Goal: Information Seeking & Learning: Learn about a topic

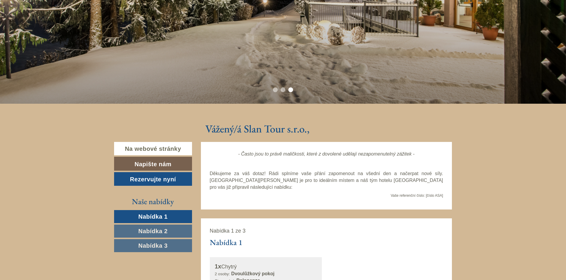
scroll to position [170, 0]
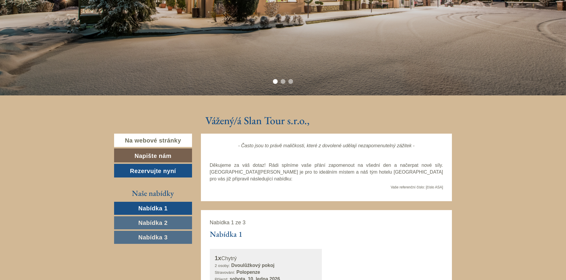
click at [155, 209] on font "Nabídka 1" at bounding box center [152, 208] width 29 height 7
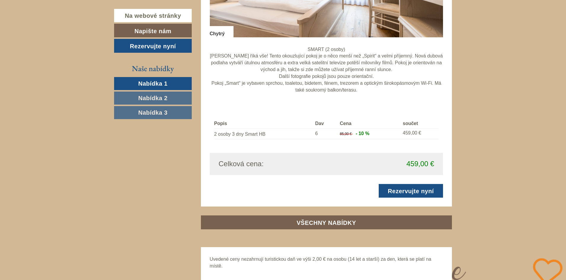
scroll to position [557, 0]
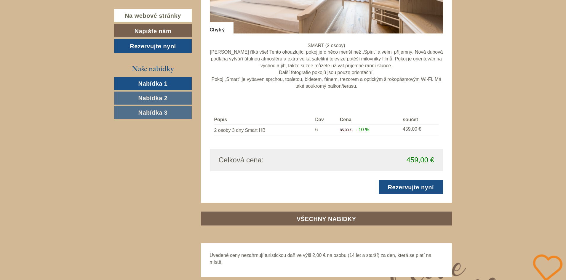
click at [158, 99] on font "Nabídka 2" at bounding box center [152, 98] width 29 height 7
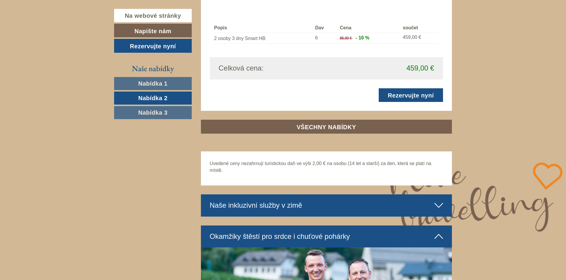
scroll to position [653, 0]
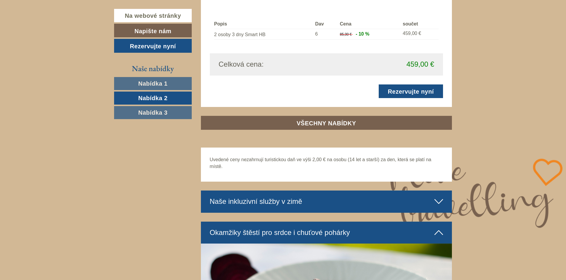
click at [156, 112] on font "Nabídka 3" at bounding box center [152, 112] width 29 height 7
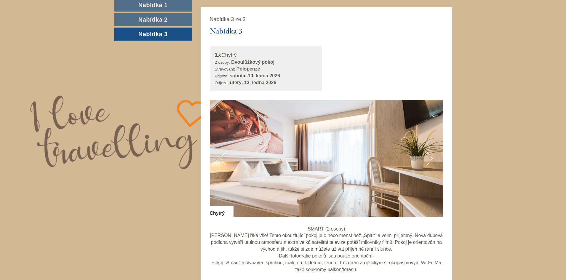
scroll to position [0, 0]
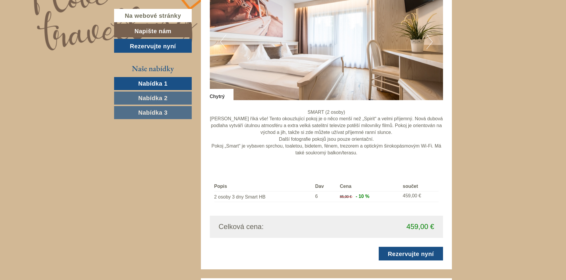
scroll to position [489, 0]
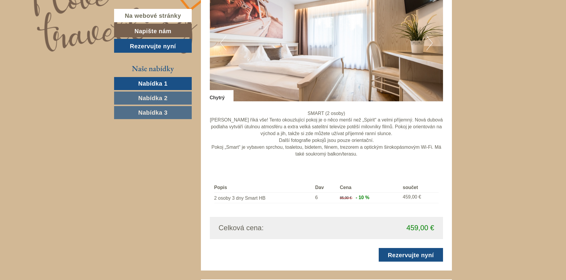
drag, startPoint x: 569, startPoint y: 34, endPoint x: 560, endPoint y: -3, distance: 38.6
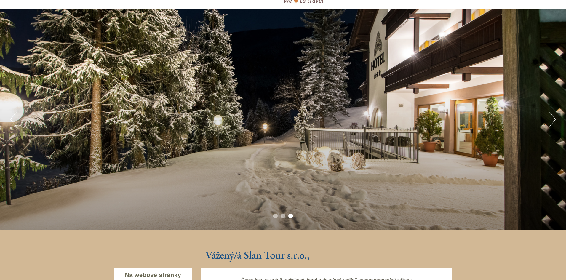
scroll to position [0, 0]
